Goal: Transaction & Acquisition: Download file/media

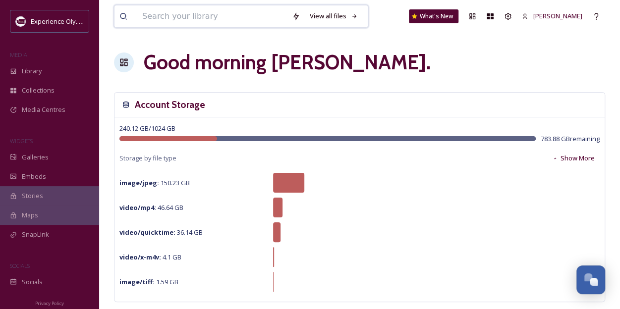
click at [145, 17] on input at bounding box center [212, 16] width 150 height 22
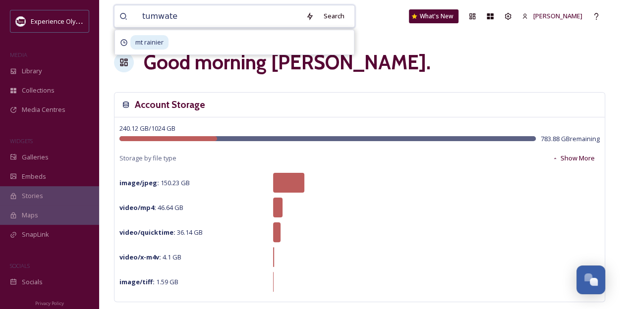
type input "tumwater"
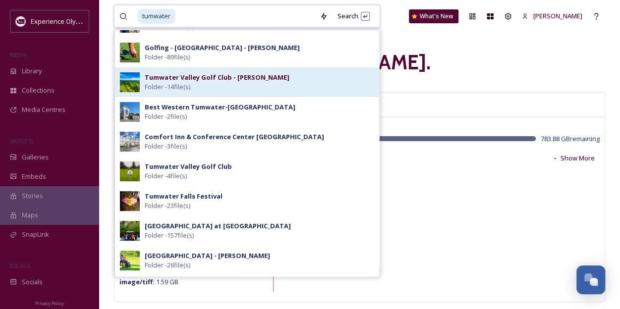
scroll to position [149, 0]
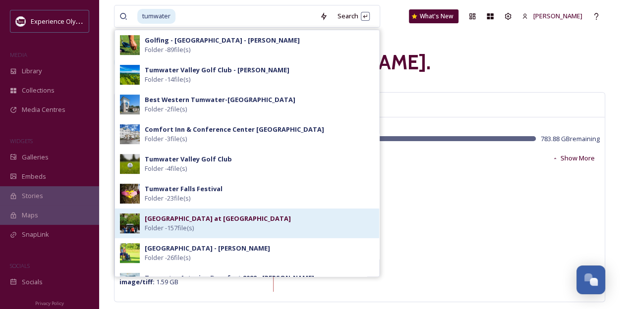
click at [307, 223] on div "[GEOGRAPHIC_DATA] at [GEOGRAPHIC_DATA] Folder - 157 file(s)" at bounding box center [259, 223] width 229 height 19
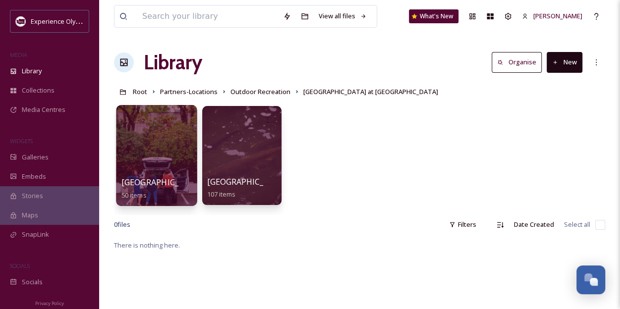
click at [158, 145] on div at bounding box center [156, 155] width 81 height 101
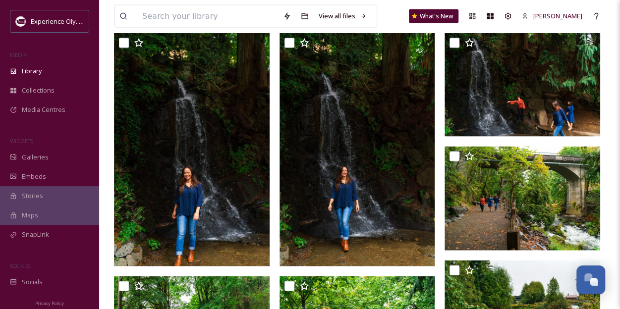
scroll to position [1140, 0]
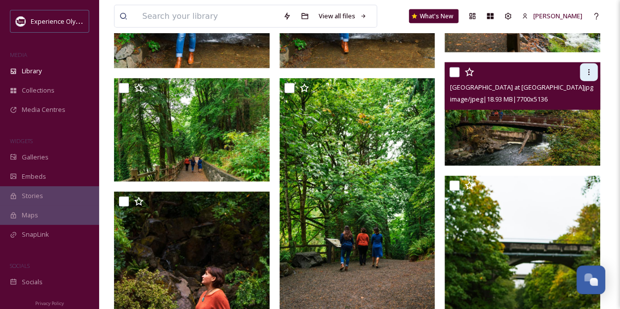
click at [586, 68] on icon at bounding box center [589, 72] width 8 height 8
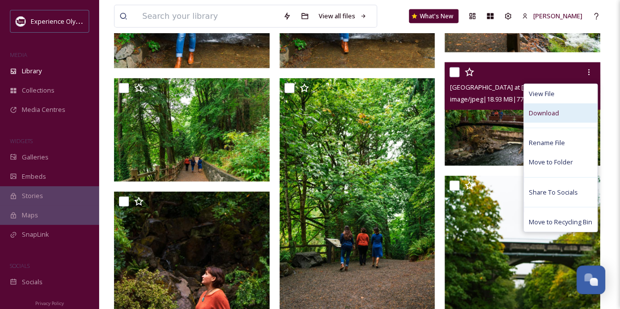
click at [561, 104] on div "Download" at bounding box center [560, 113] width 73 height 19
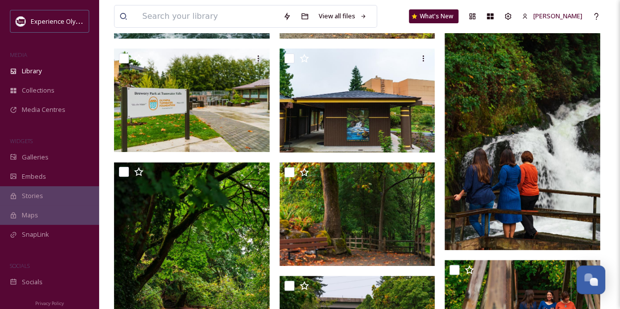
scroll to position [1734, 0]
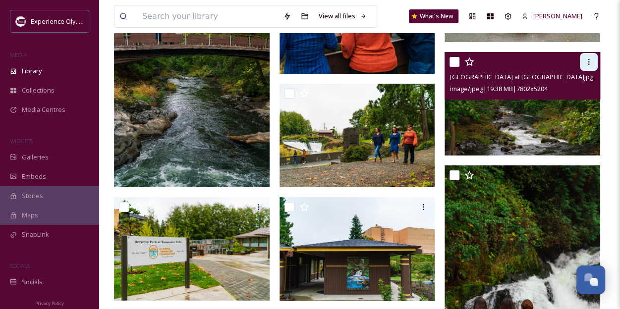
click at [586, 58] on icon at bounding box center [589, 62] width 8 height 8
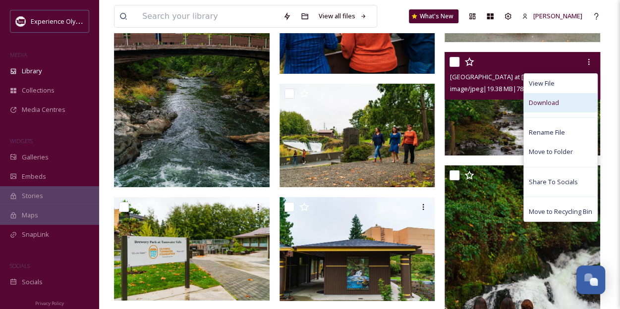
click at [561, 93] on div "Download" at bounding box center [560, 102] width 73 height 19
